Goal: Find specific page/section: Find specific page/section

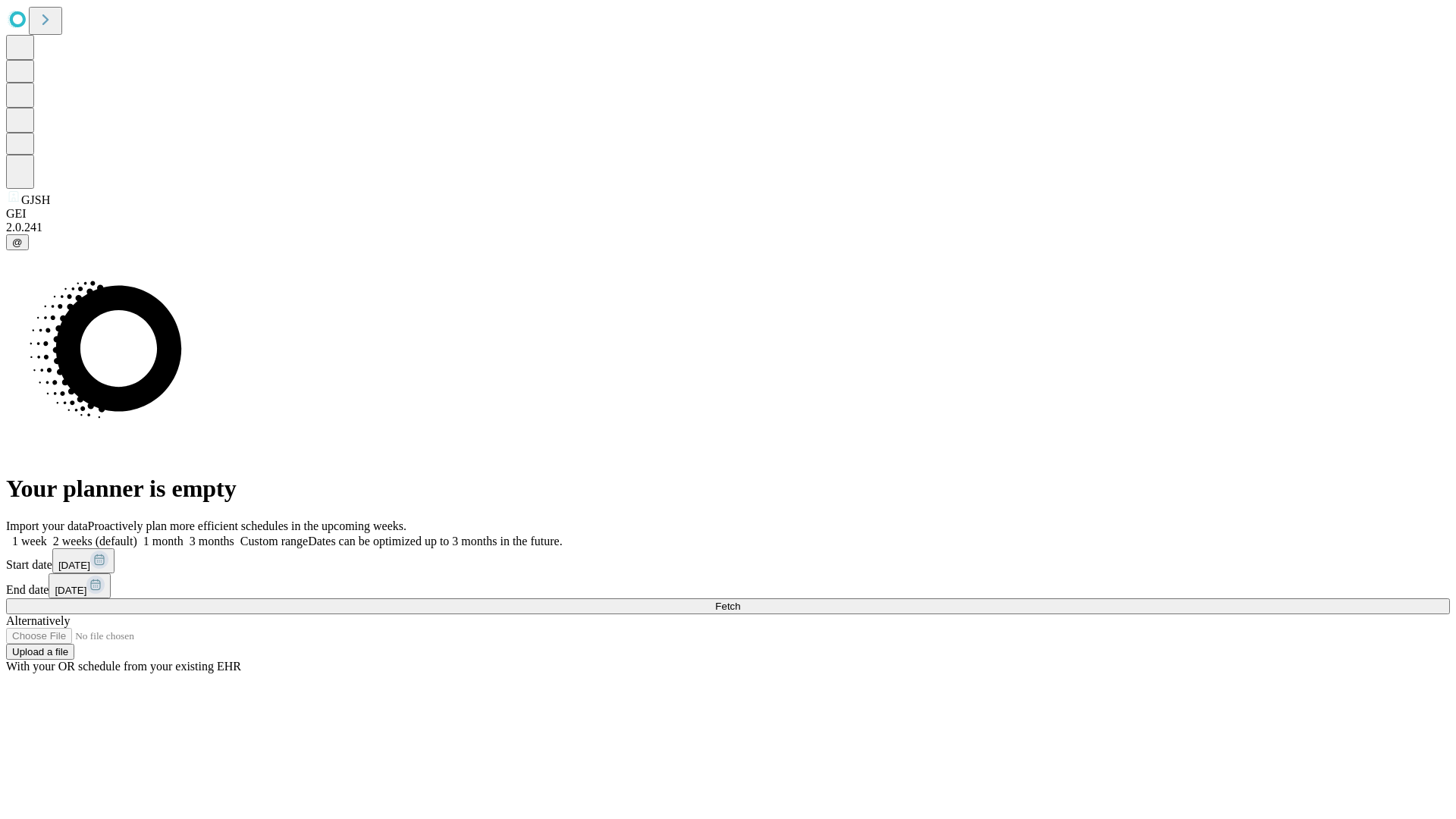
click at [740, 600] on span "Fetch" at bounding box center [727, 606] width 25 height 11
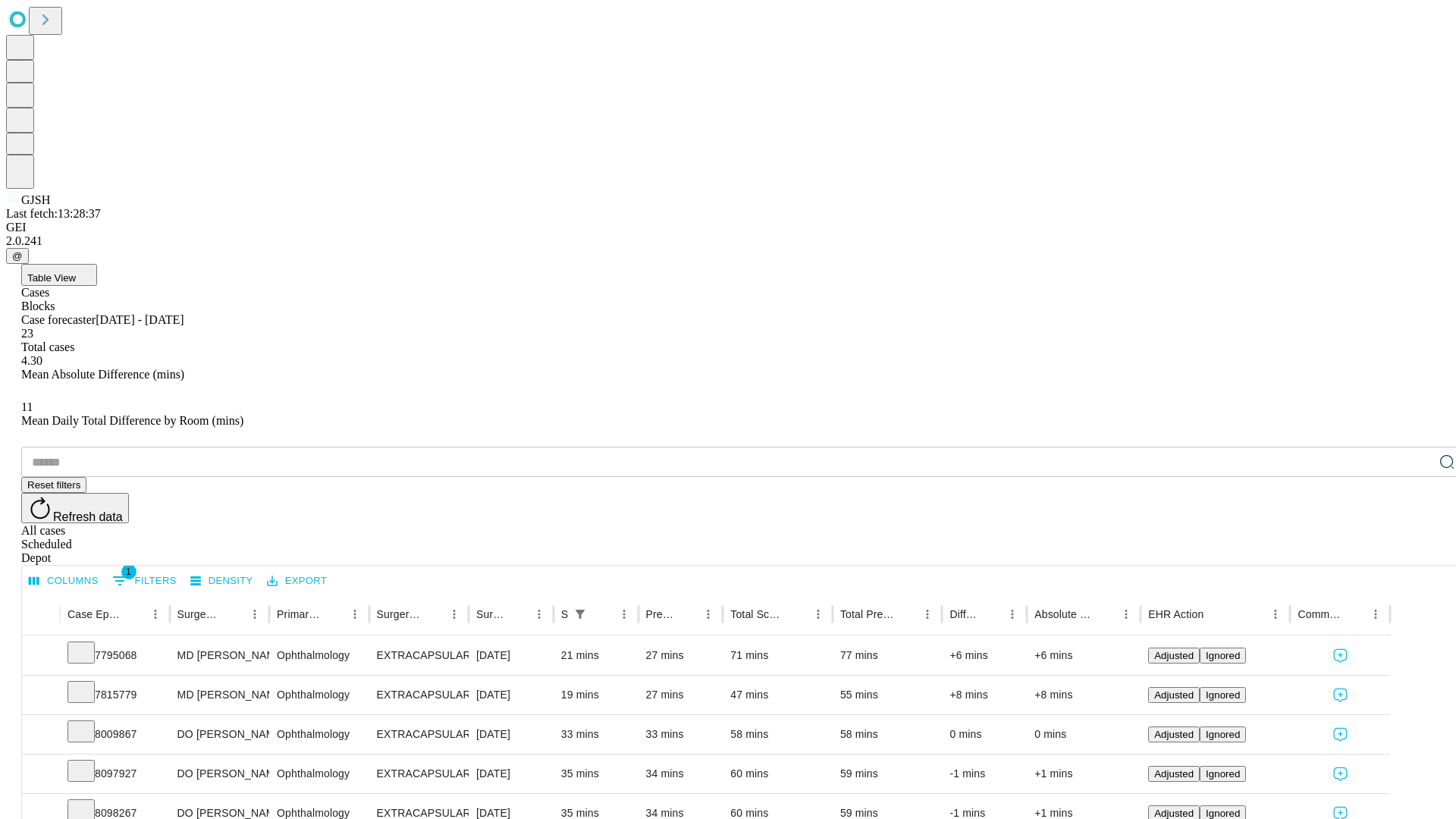
click at [76, 272] on span "Table View" at bounding box center [51, 277] width 48 height 11
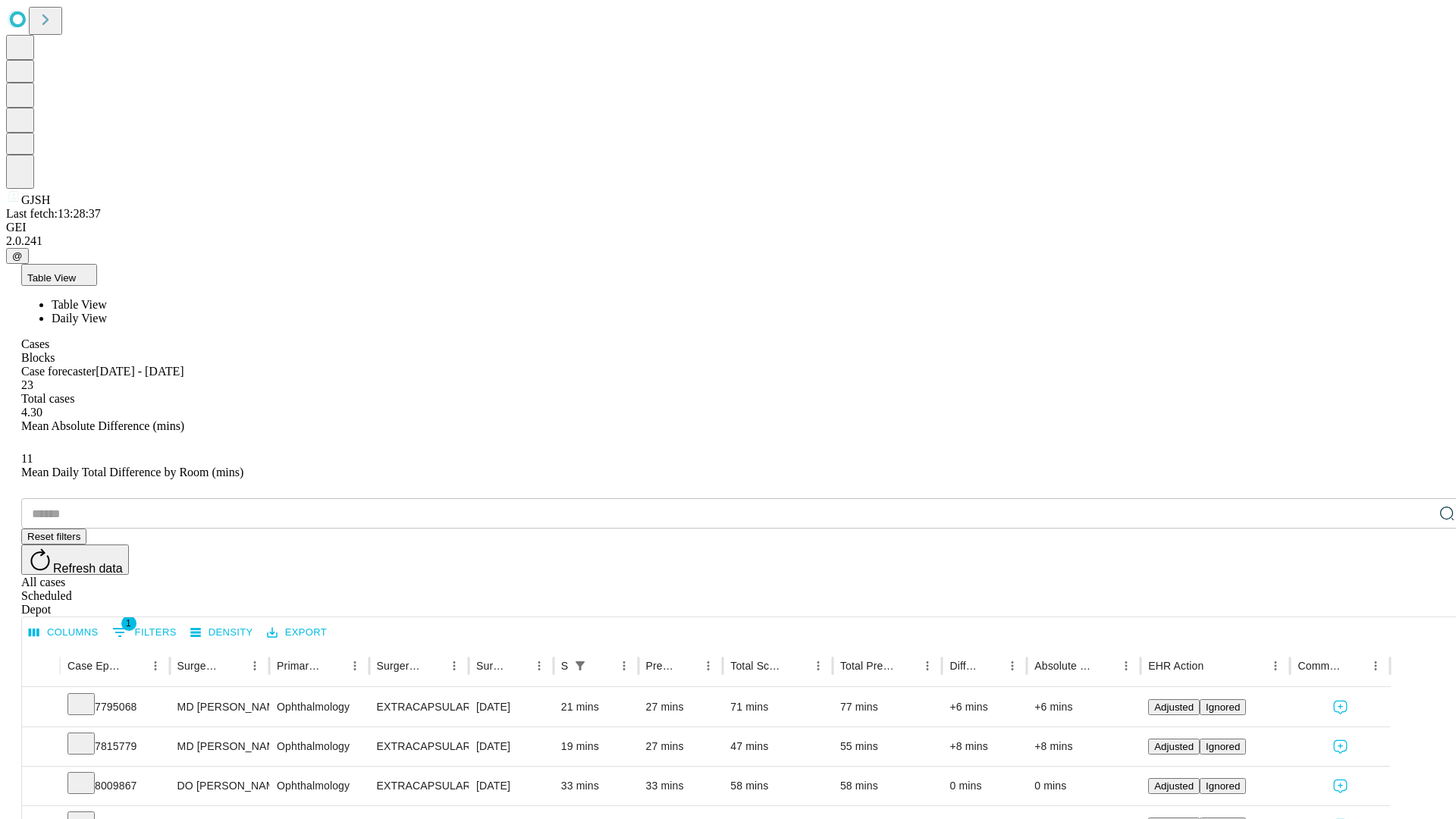
click at [107, 311] on span "Daily View" at bounding box center [79, 317] width 55 height 13
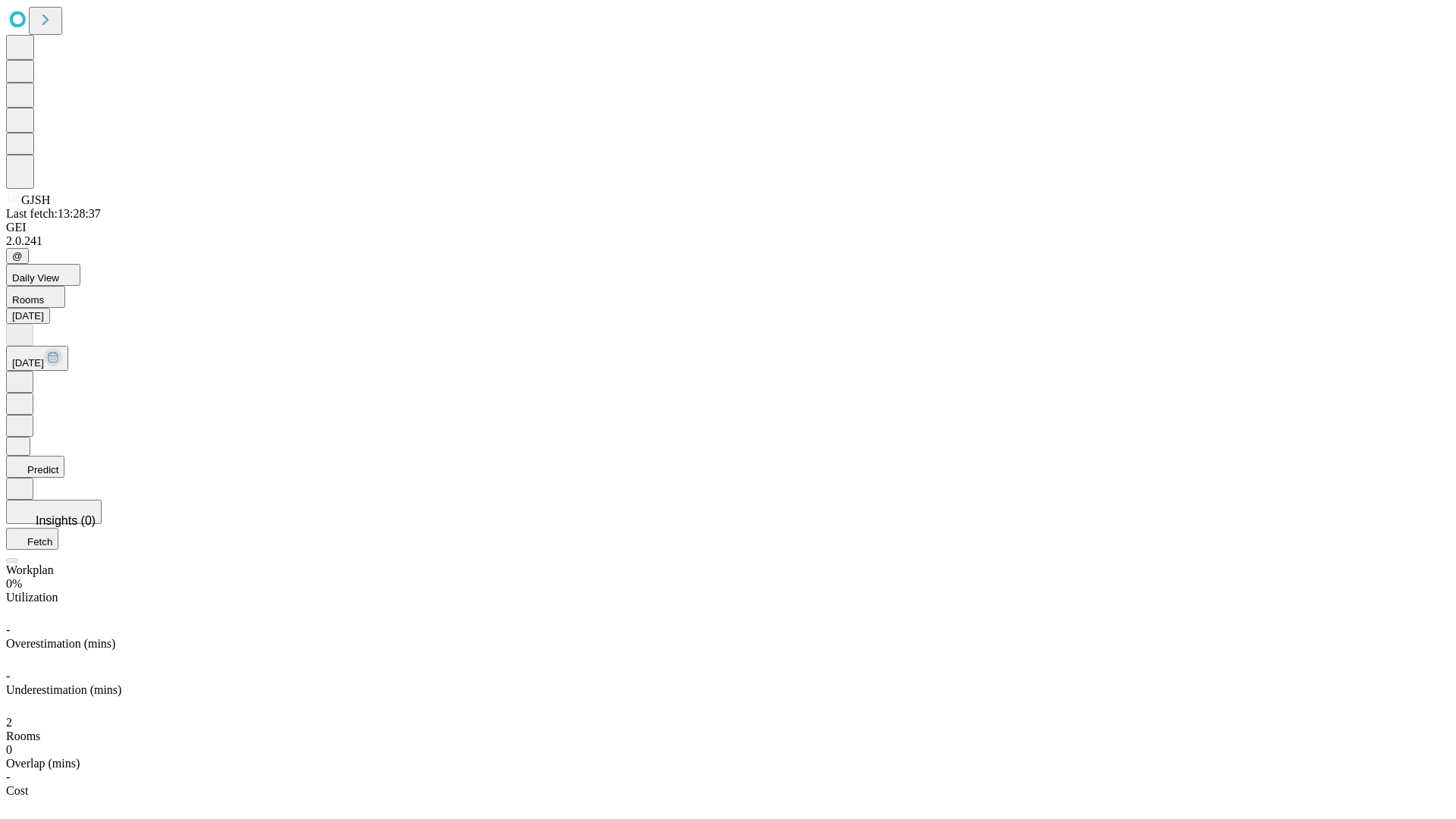
click at [65, 456] on button "Predict" at bounding box center [35, 467] width 59 height 22
